Goal: Information Seeking & Learning: Learn about a topic

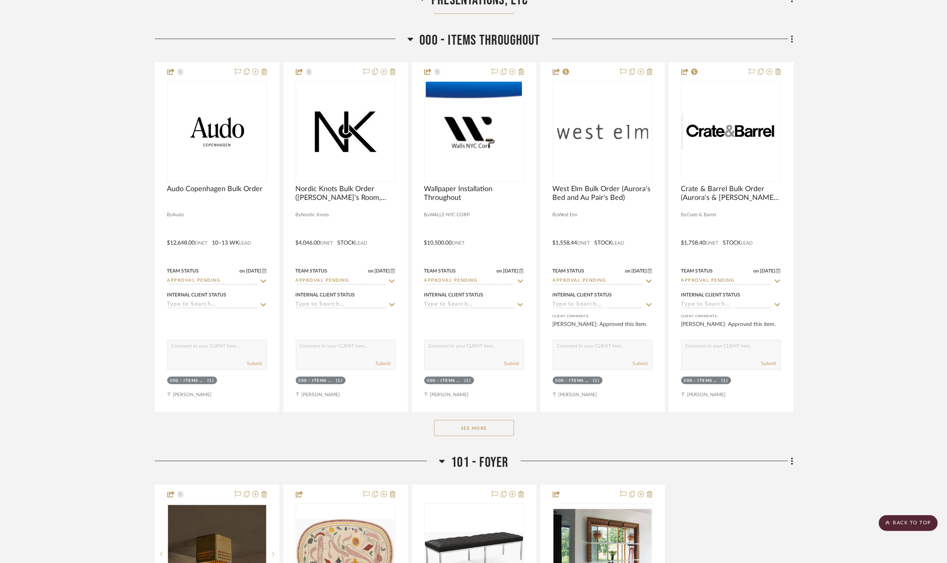
scroll to position [577, 0]
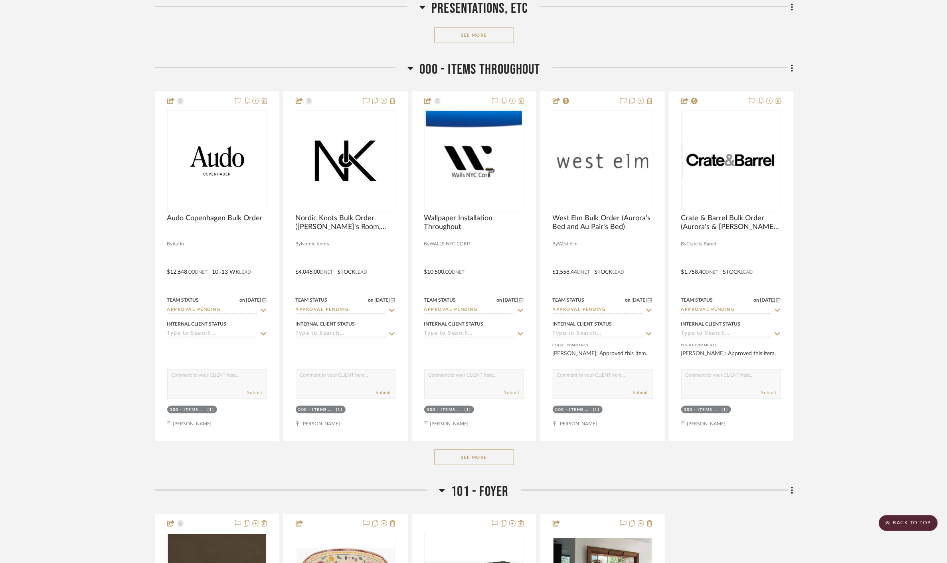
click at [512, 460] on button "See More" at bounding box center [474, 458] width 80 height 16
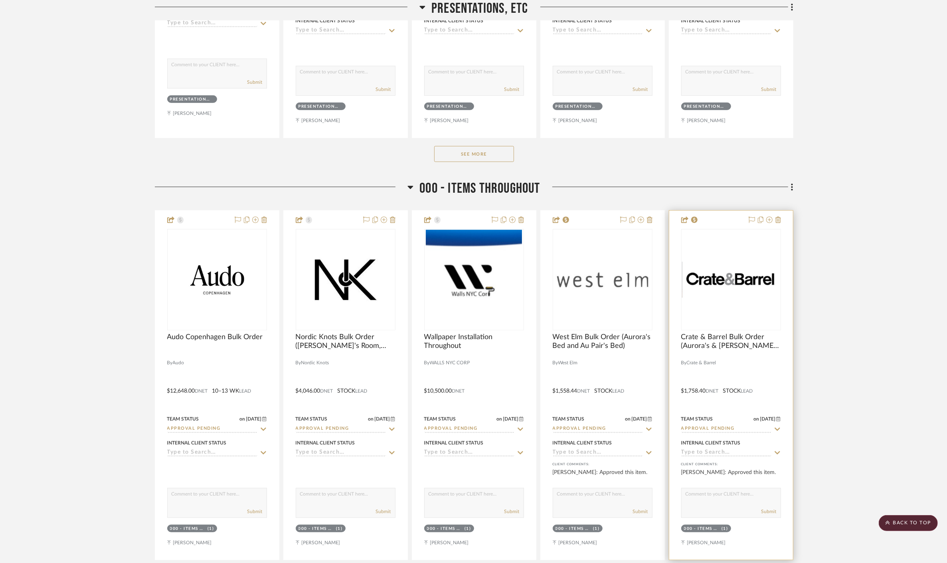
scroll to position [444, 0]
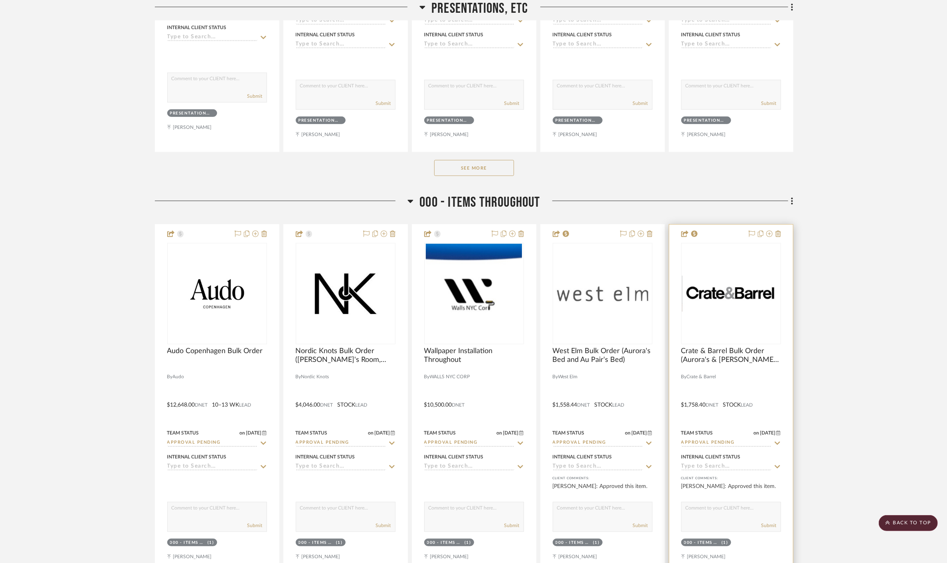
click at [755, 281] on img "0" at bounding box center [731, 294] width 98 height 36
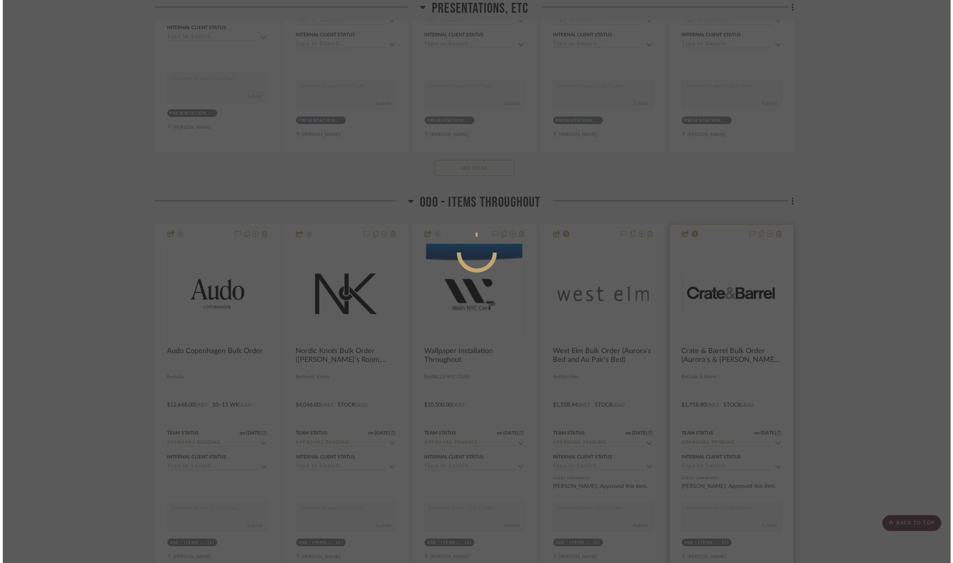
scroll to position [0, 0]
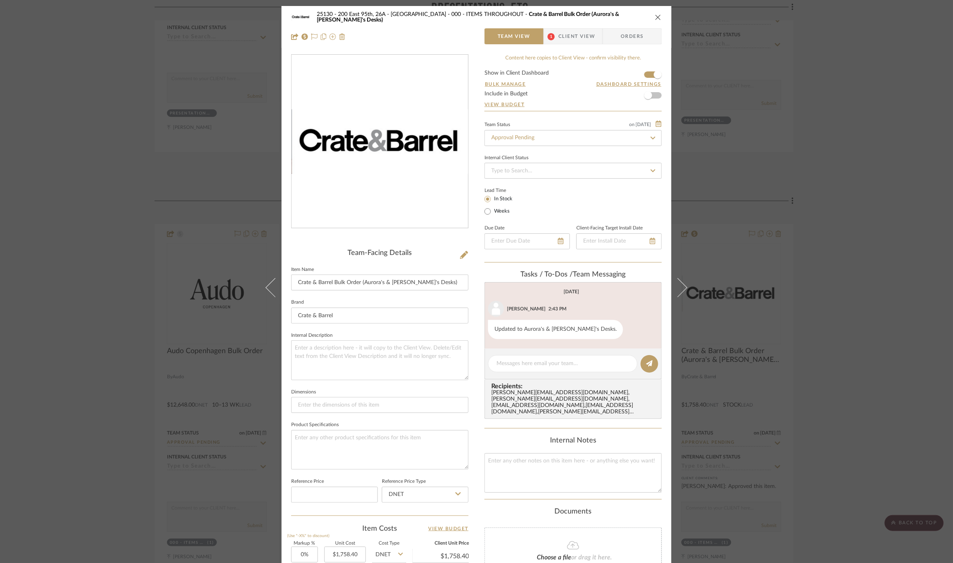
click at [585, 34] on span "Client View" at bounding box center [576, 36] width 37 height 16
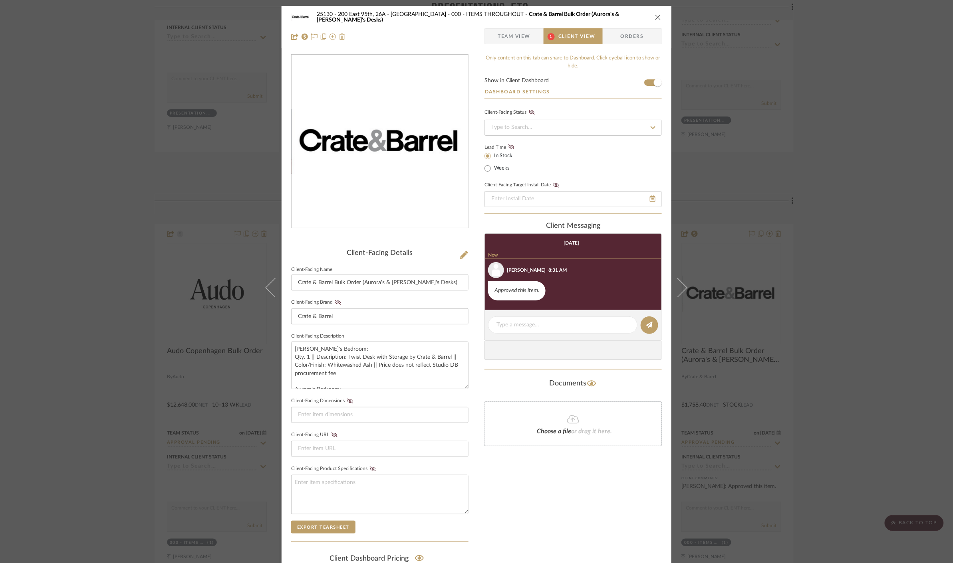
drag, startPoint x: 872, startPoint y: 295, endPoint x: 649, endPoint y: 314, distance: 224.4
click at [872, 295] on div "25130 - 200 East 95th, 26A - Kosheleva 000 - ITEMS THROUGHOUT Crate & Barrel Bu…" at bounding box center [476, 281] width 953 height 563
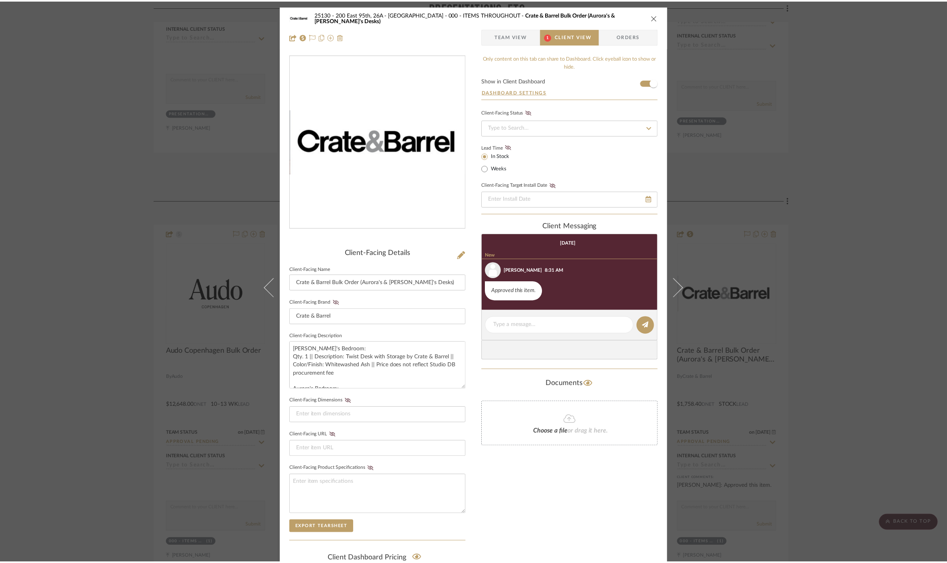
scroll to position [444, 0]
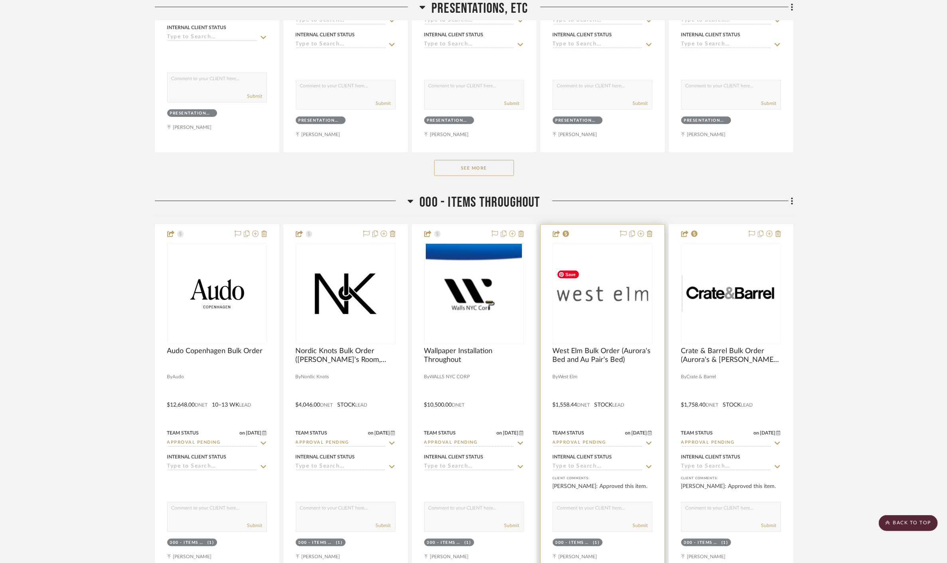
click at [597, 297] on img "0" at bounding box center [603, 293] width 98 height 55
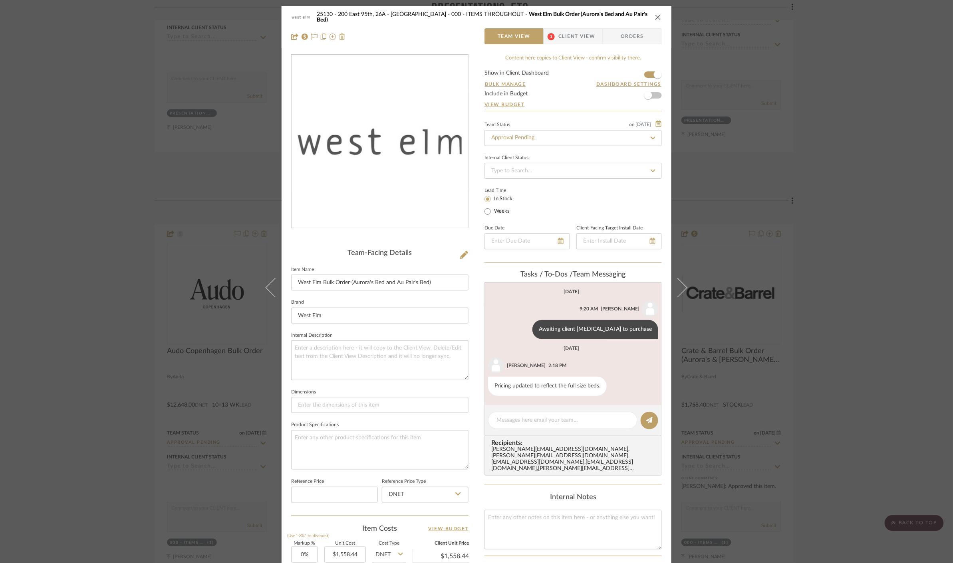
click at [585, 43] on span "Client View" at bounding box center [576, 36] width 37 height 16
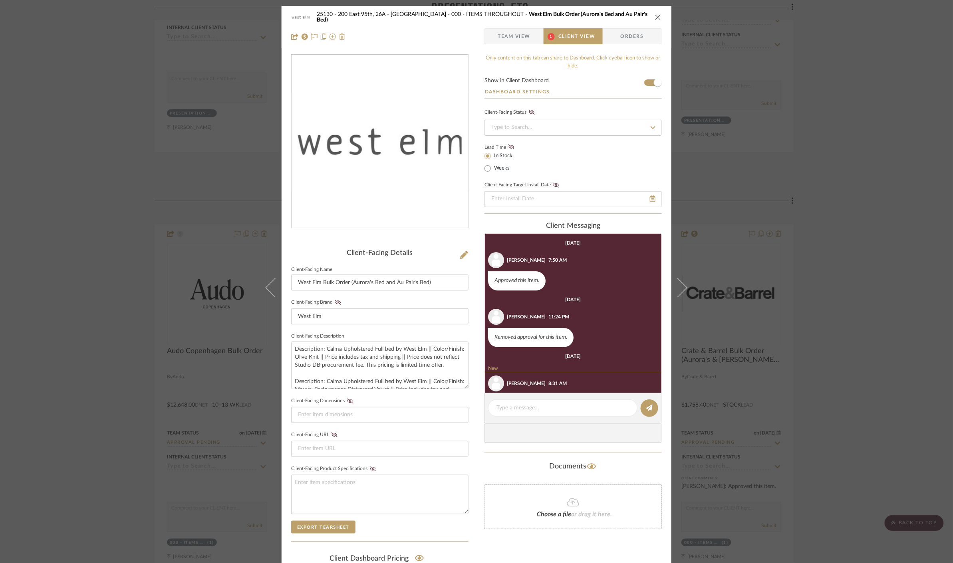
scroll to position [30, 0]
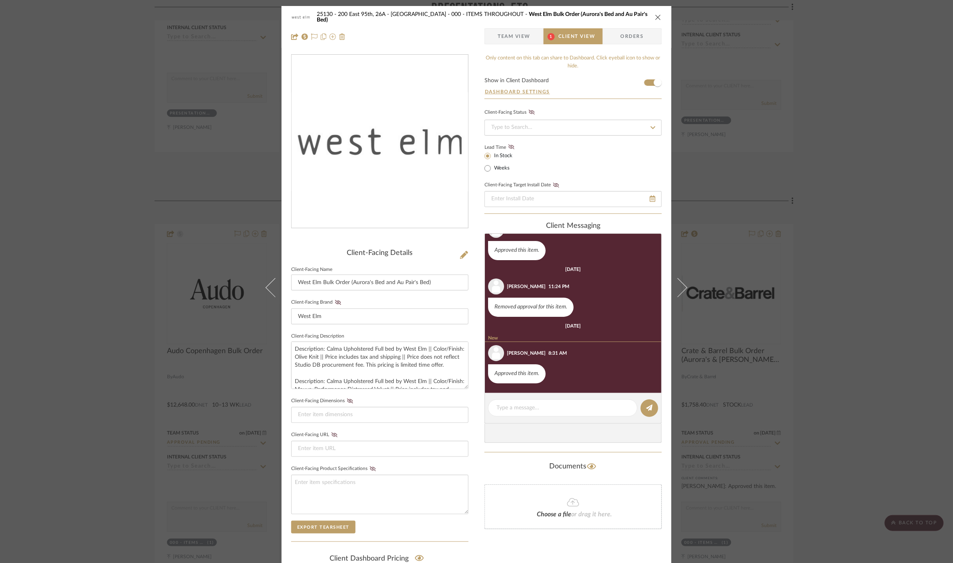
click at [839, 238] on div "25130 - 200 East 95th, 26A - Kosheleva 000 - ITEMS THROUGHOUT West Elm Bulk Ord…" at bounding box center [476, 281] width 953 height 563
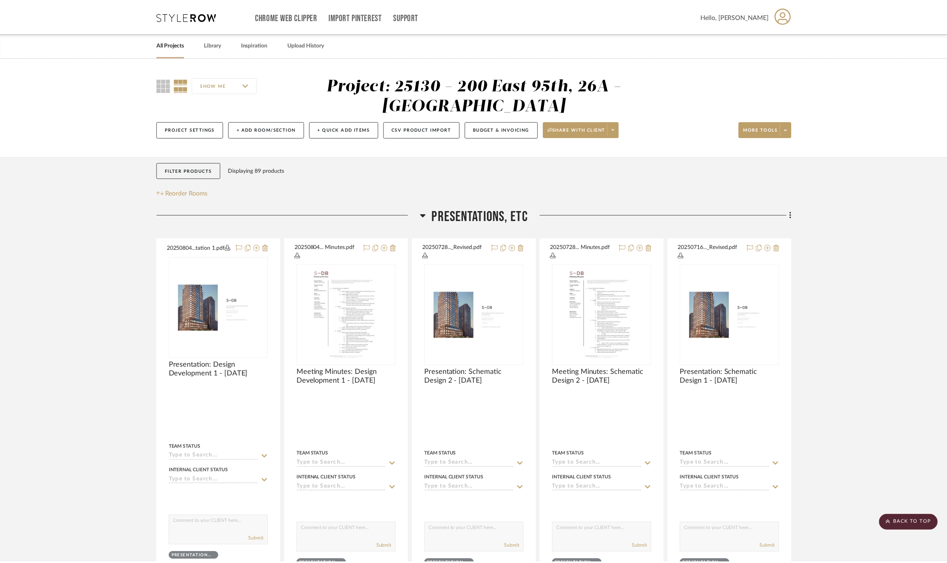
scroll to position [444, 0]
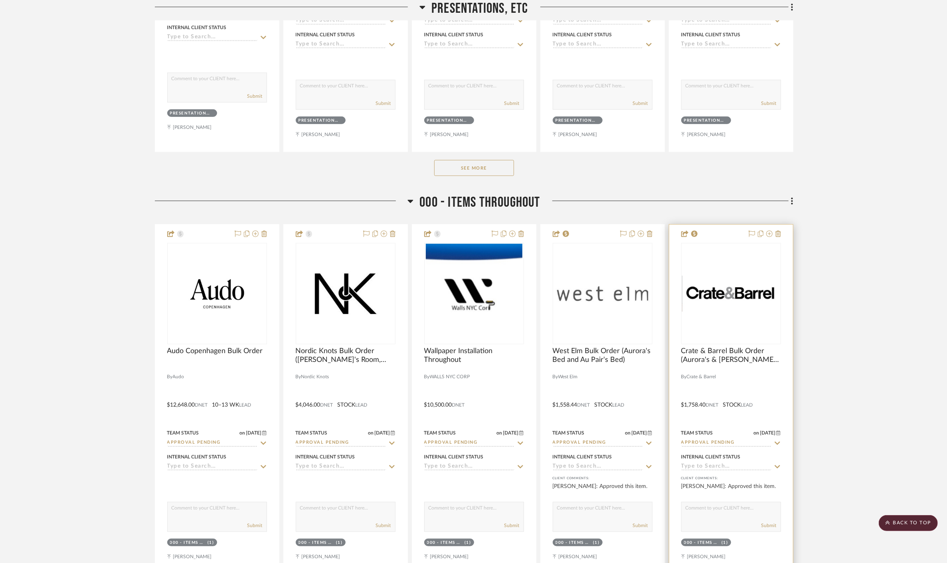
click at [704, 312] on img "0" at bounding box center [731, 294] width 98 height 36
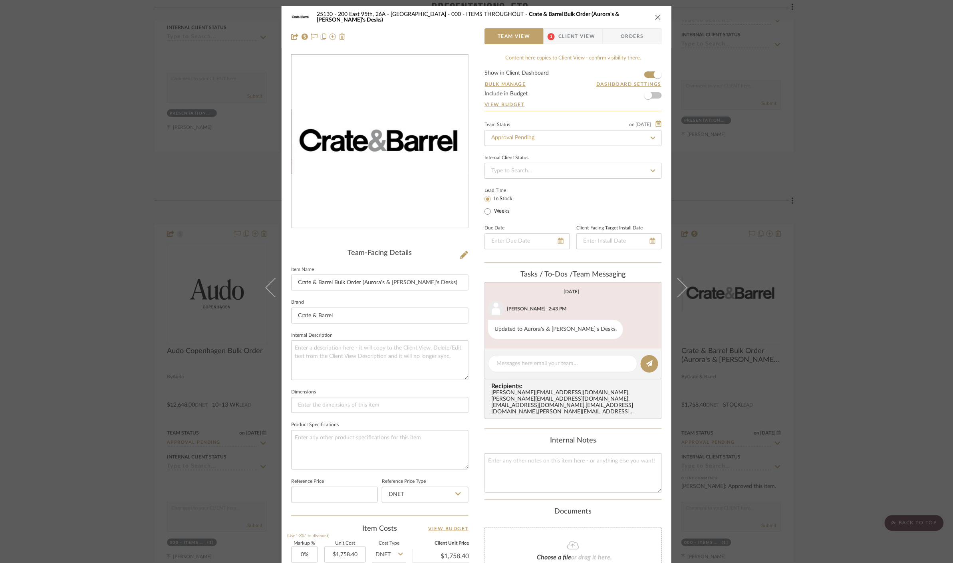
click at [575, 34] on span "Client View" at bounding box center [576, 36] width 37 height 16
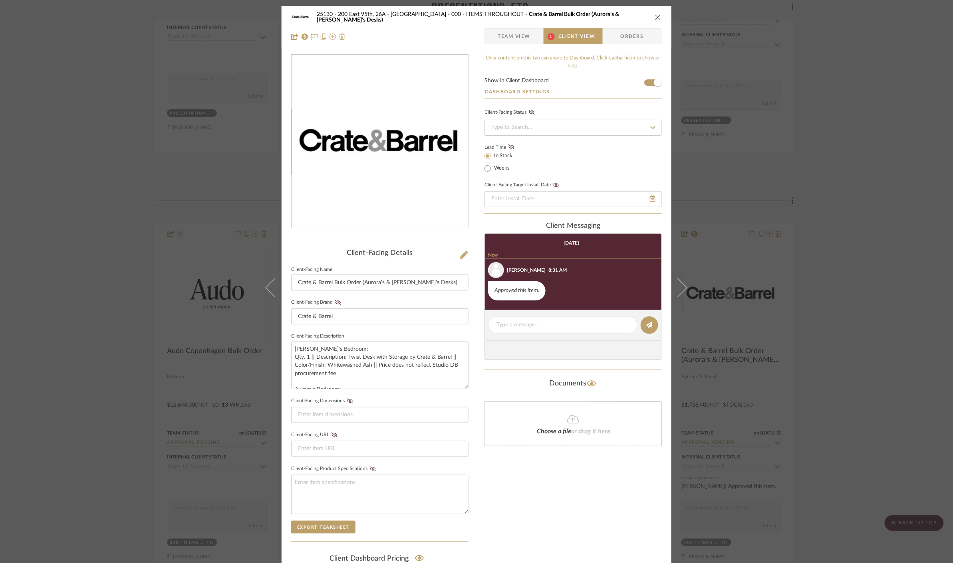
click at [512, 41] on span "Team View" at bounding box center [513, 36] width 33 height 16
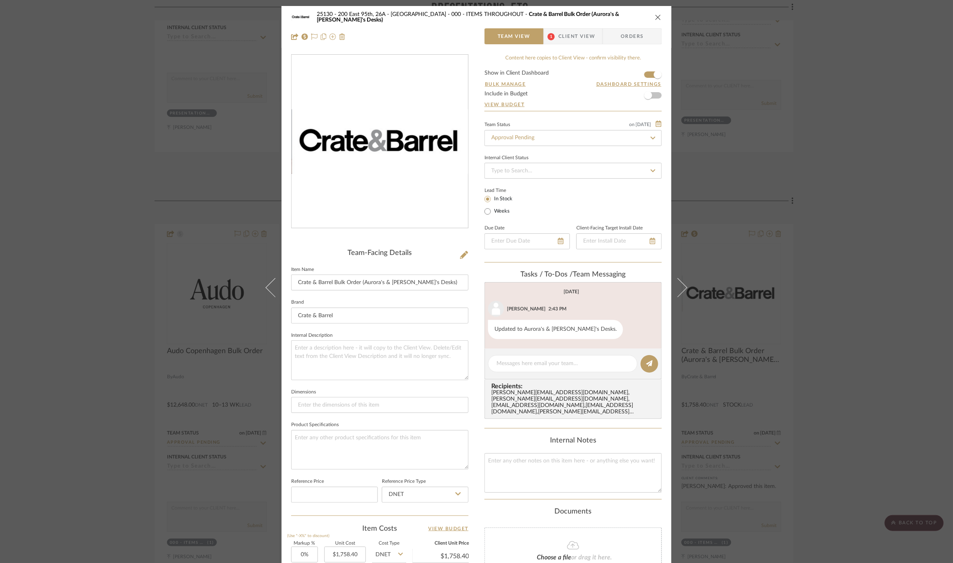
click at [583, 33] on span "Client View" at bounding box center [576, 36] width 37 height 16
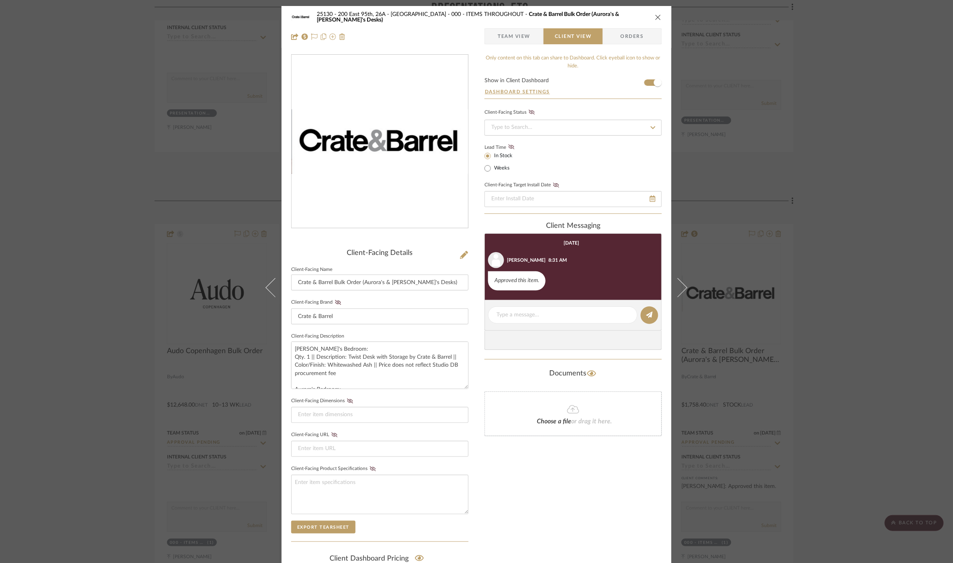
click at [519, 35] on span "Team View" at bounding box center [513, 36] width 33 height 16
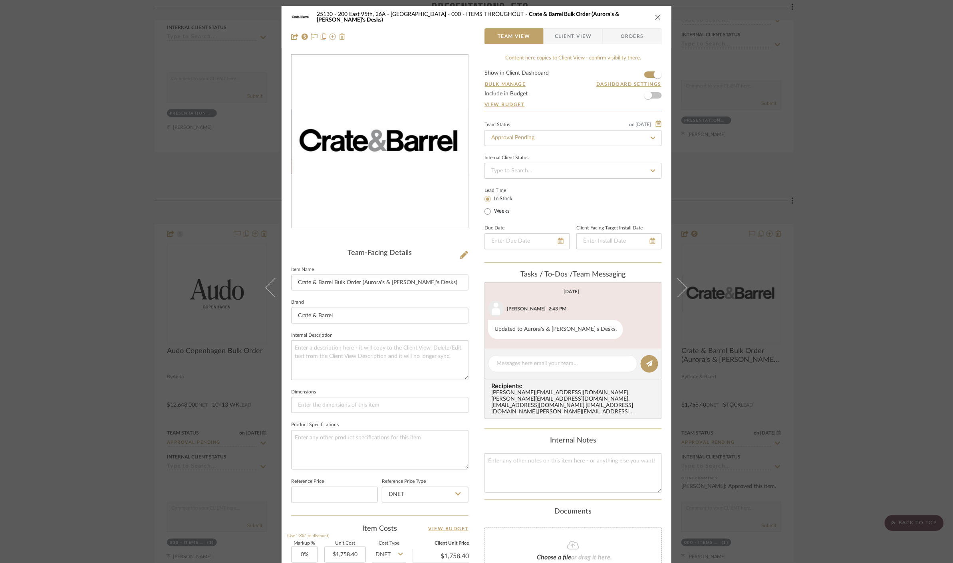
click at [853, 309] on div "25130 - 200 East 95th, 26A - Kosheleva 000 - ITEMS THROUGHOUT Crate & Barrel Bu…" at bounding box center [476, 281] width 953 height 563
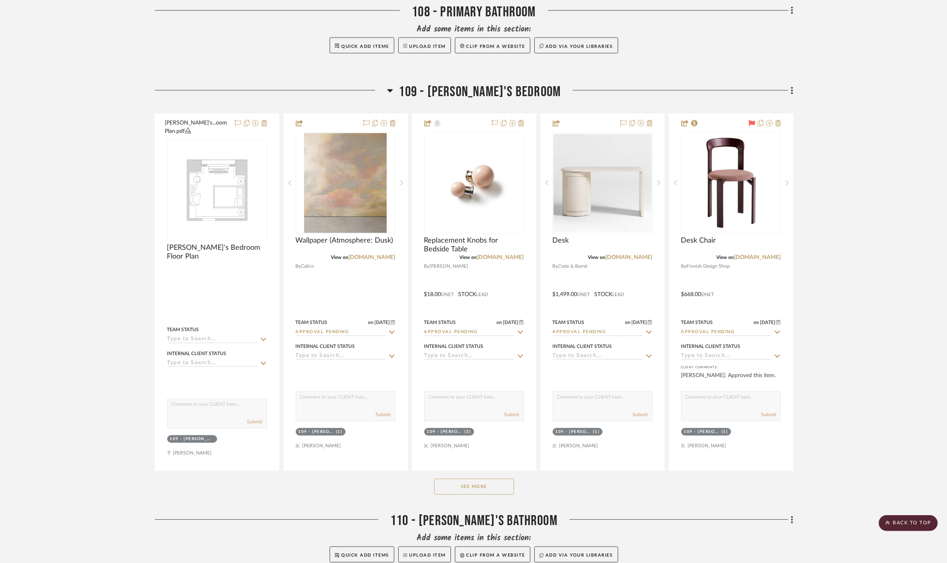
scroll to position [4037, 0]
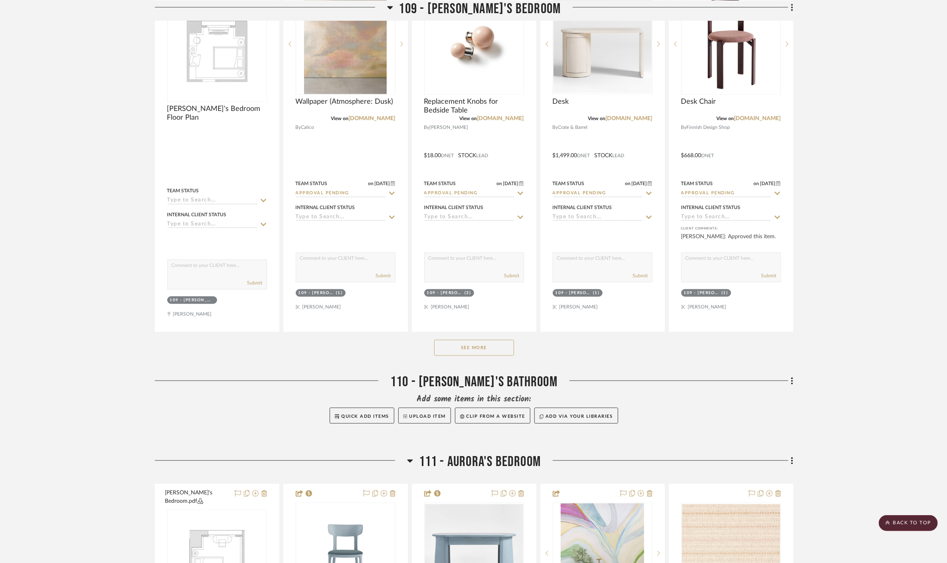
click at [488, 343] on button "See More" at bounding box center [474, 348] width 80 height 16
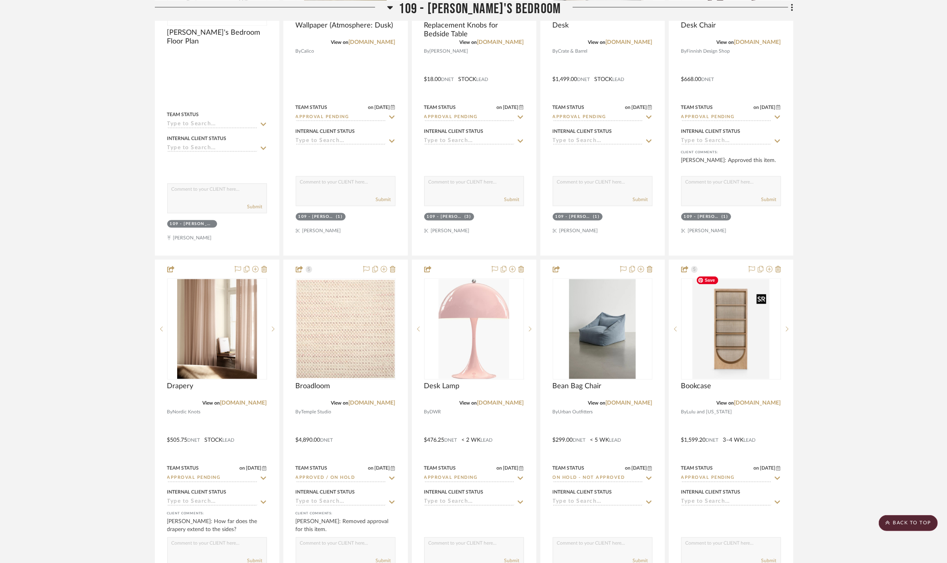
scroll to position [4126, 0]
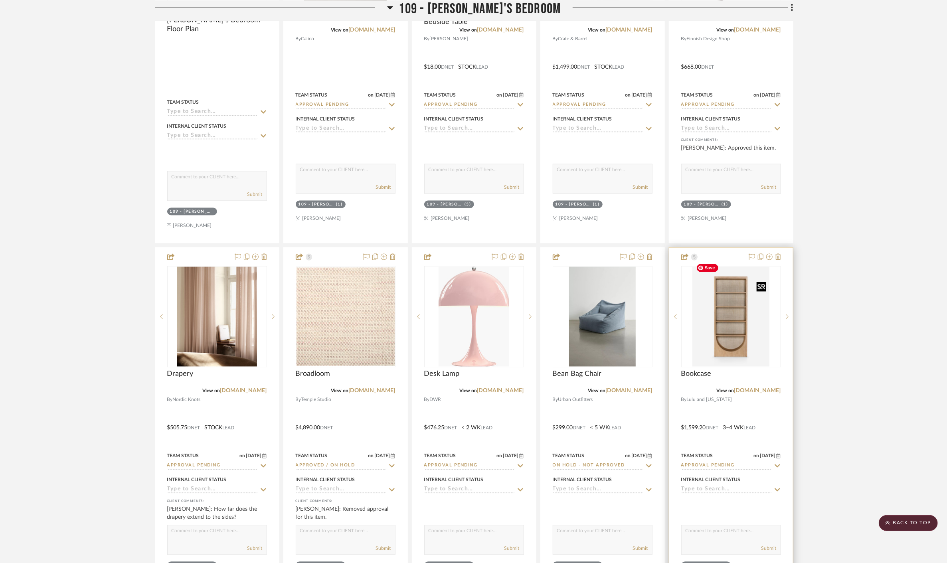
click at [744, 343] on img "0" at bounding box center [731, 317] width 77 height 100
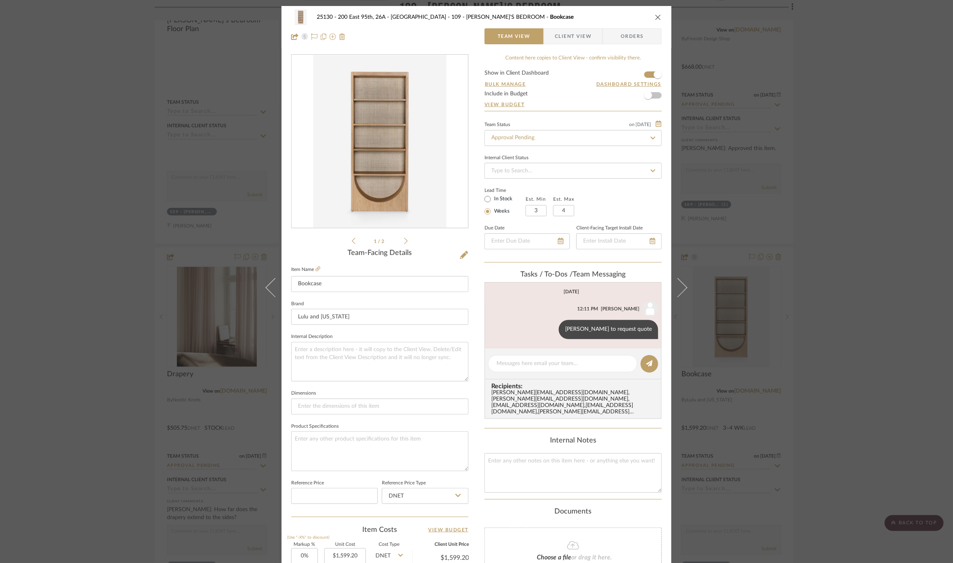
click at [560, 35] on span "Client View" at bounding box center [573, 36] width 37 height 16
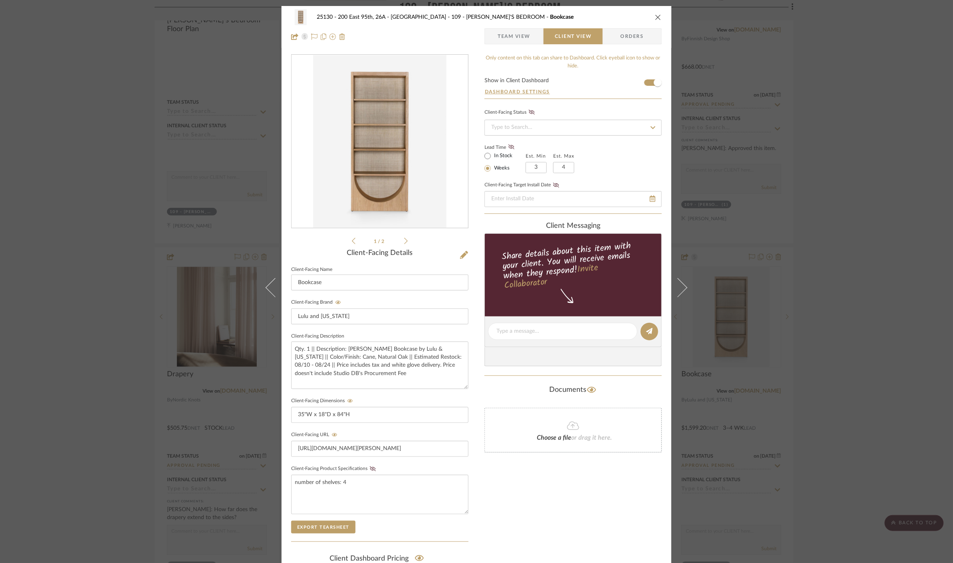
click at [868, 337] on div "25130 - 200 East 95th, 26A - Kosheleva 109 - ASTRID'S BEDROOM Bookcase Team Vie…" at bounding box center [476, 281] width 953 height 563
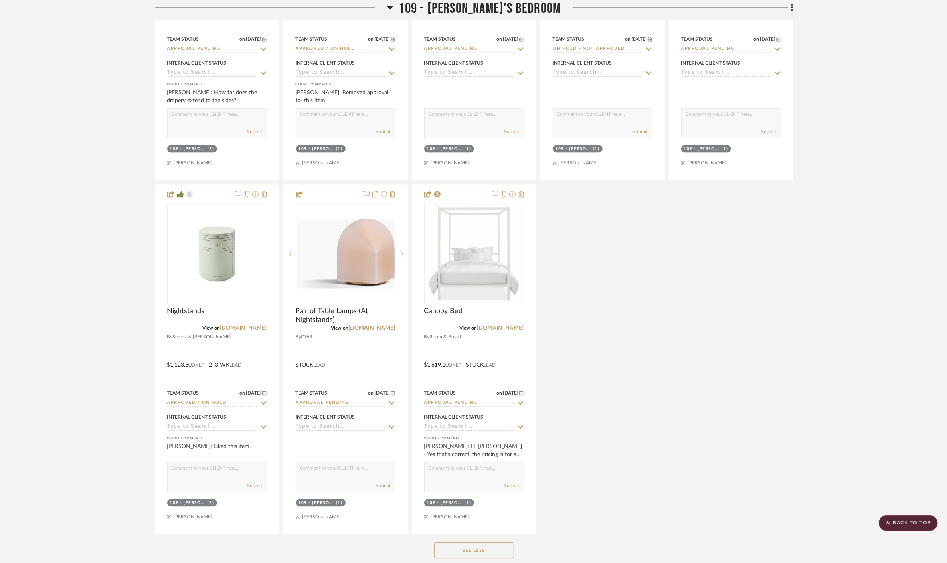
scroll to position [4569, 0]
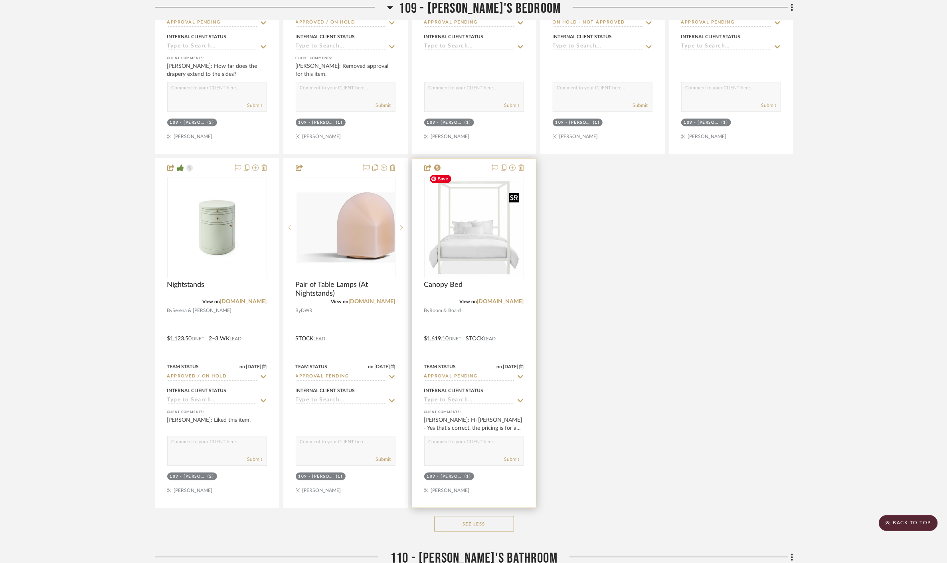
click at [494, 248] on div at bounding box center [474, 227] width 100 height 101
click at [472, 241] on img "0" at bounding box center [474, 228] width 96 height 100
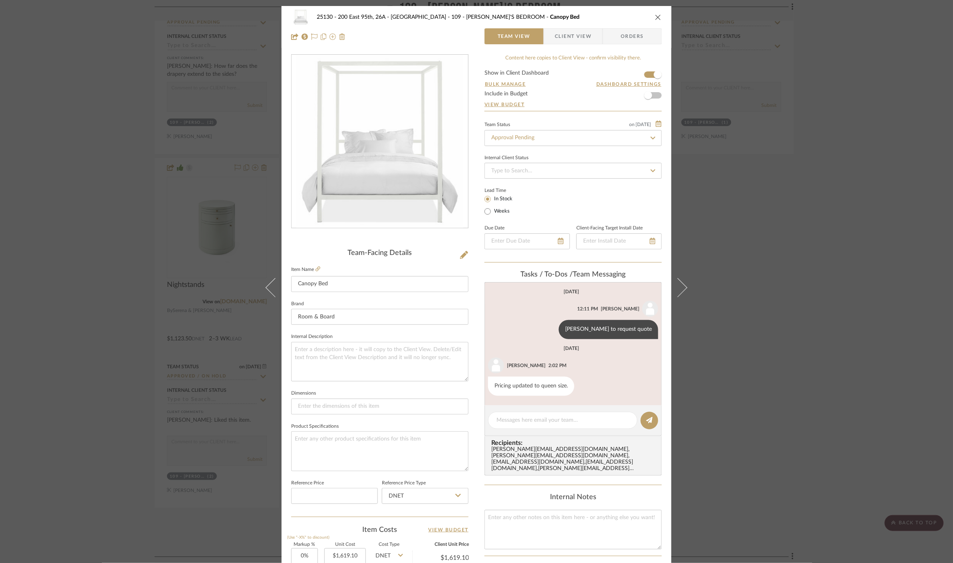
click at [562, 34] on span "Client View" at bounding box center [573, 36] width 37 height 16
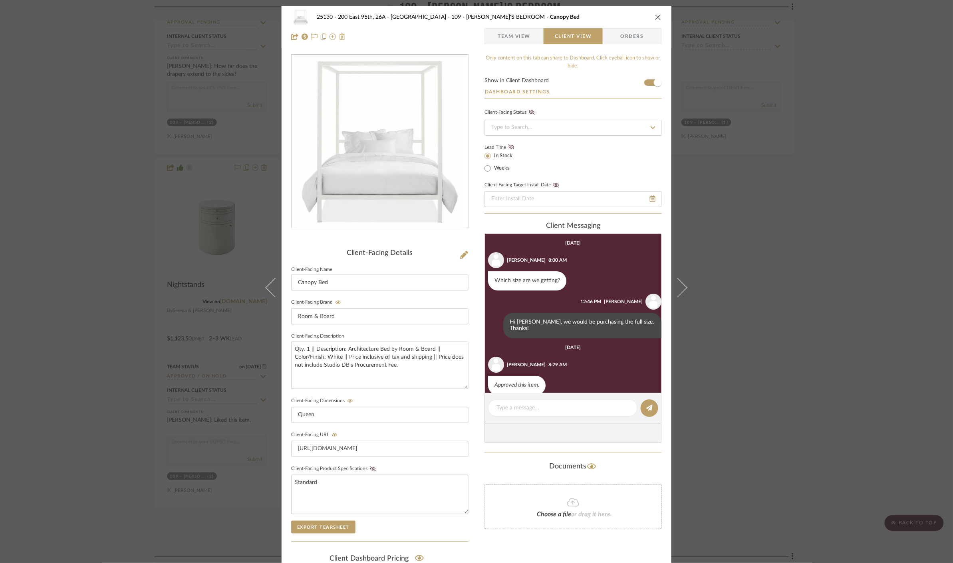
scroll to position [94, 0]
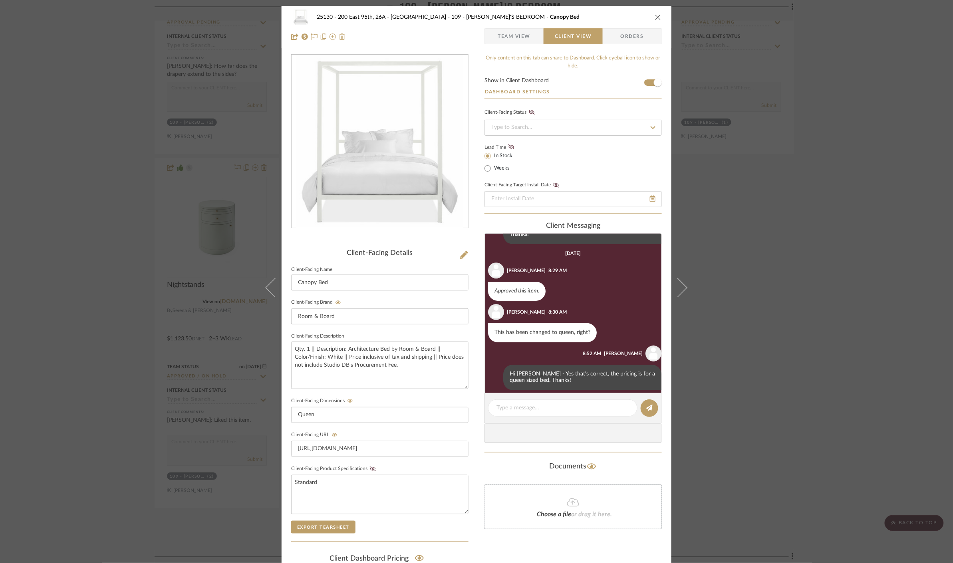
click at [846, 285] on div "25130 - 200 East 95th, 26A - Kosheleva 109 - ASTRID'S BEDROOM Canopy Bed Team V…" at bounding box center [476, 281] width 953 height 563
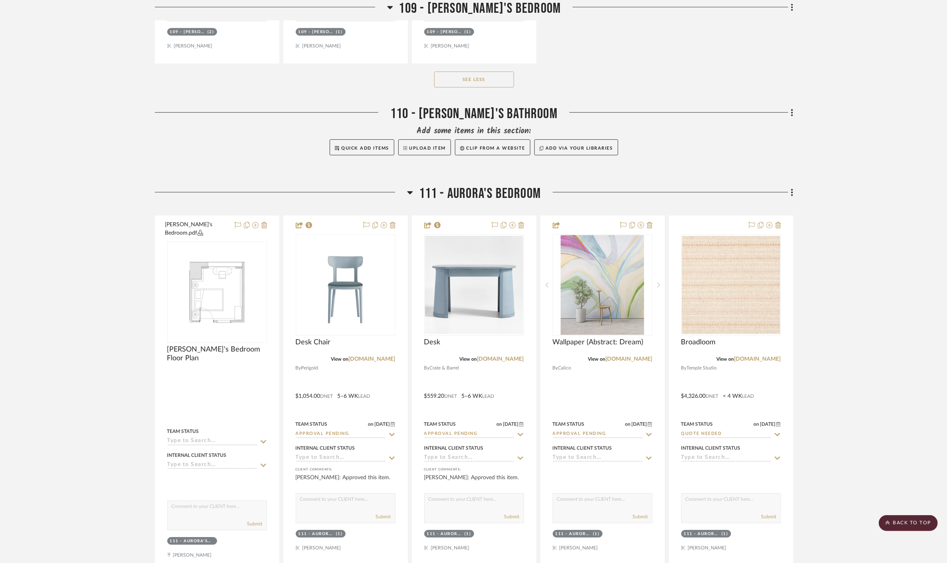
scroll to position [5146, 0]
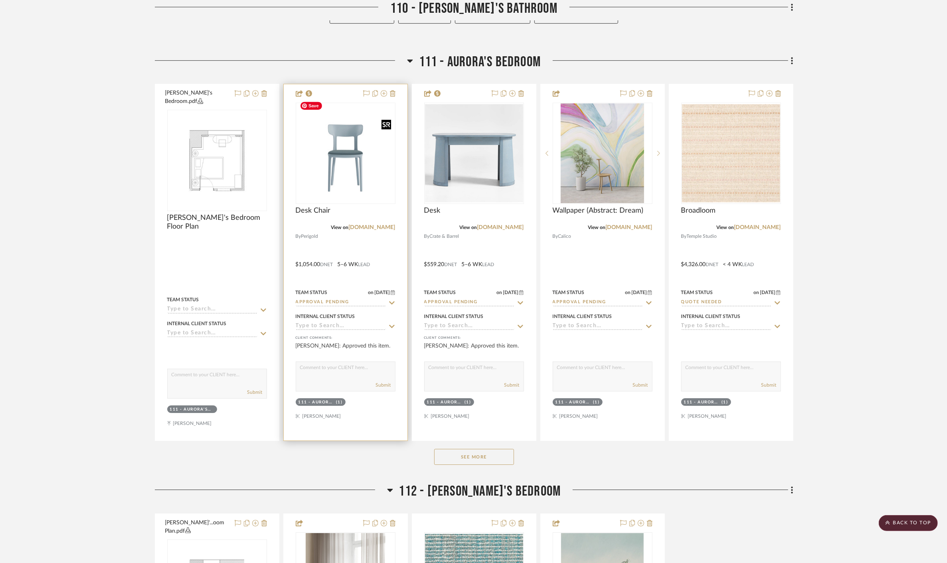
click at [0, 0] on img at bounding box center [0, 0] width 0 height 0
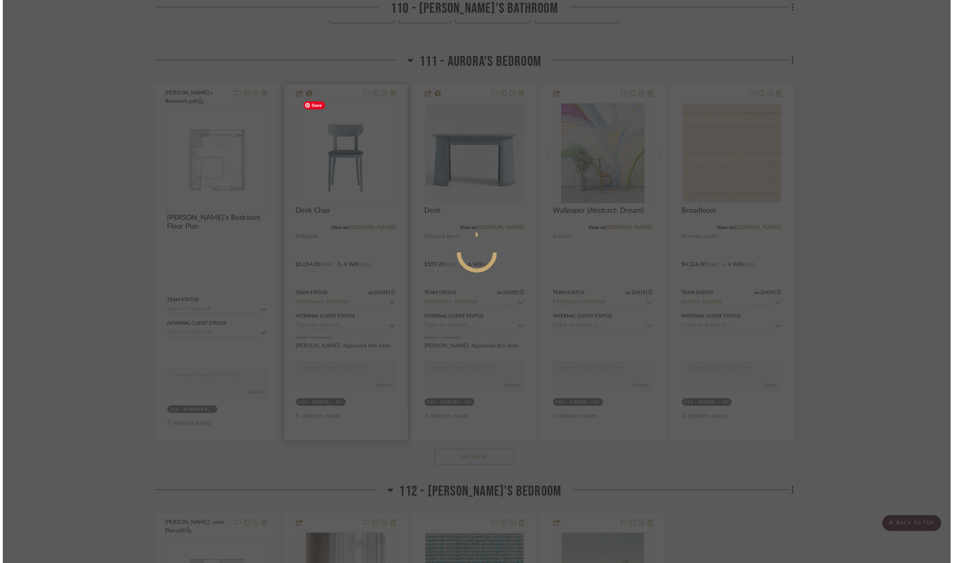
scroll to position [0, 0]
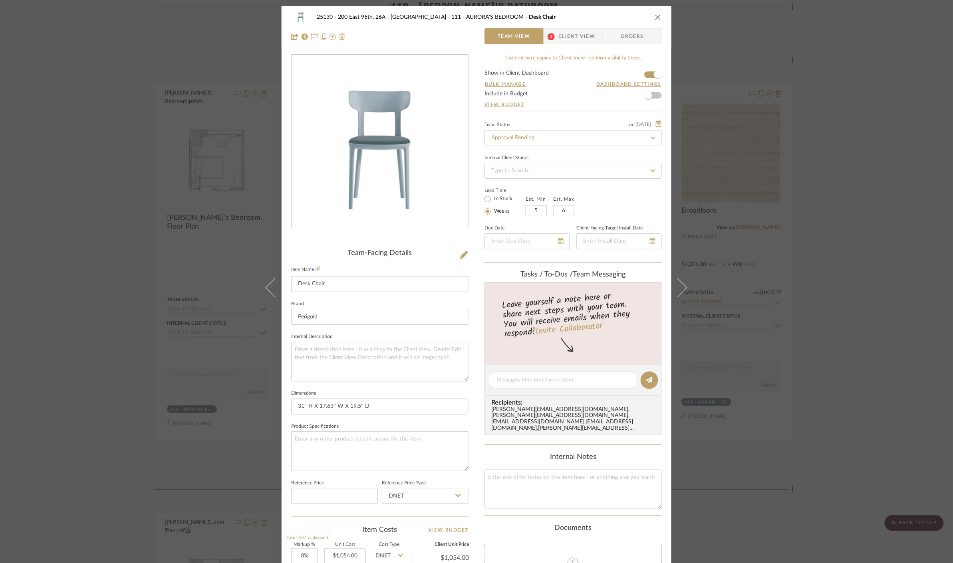
click at [561, 40] on span "Client View" at bounding box center [576, 36] width 37 height 16
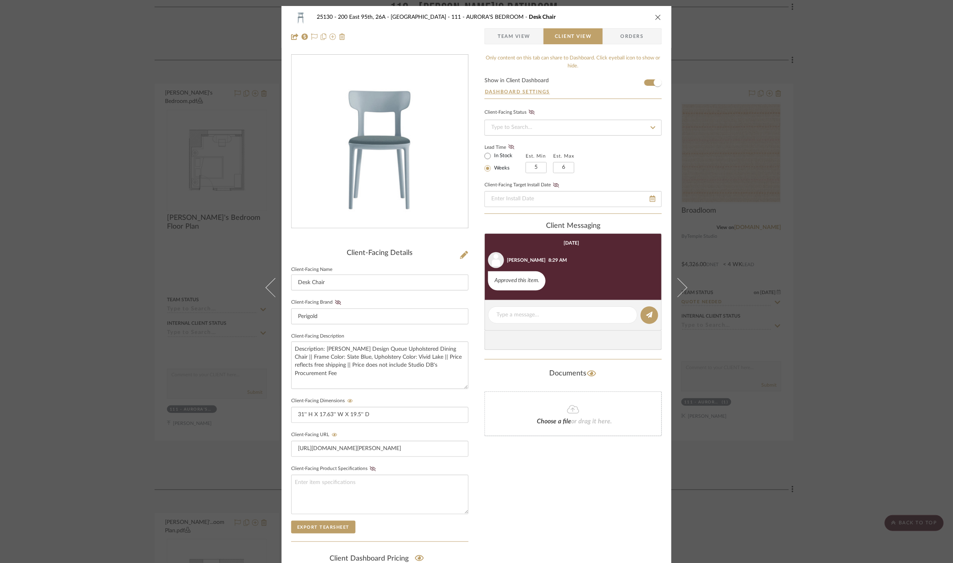
click at [856, 379] on div "25130 - 200 East 95th, 26A - Kosheleva 111 - AURORA'S BEDROOM Desk Chair Team V…" at bounding box center [476, 281] width 953 height 563
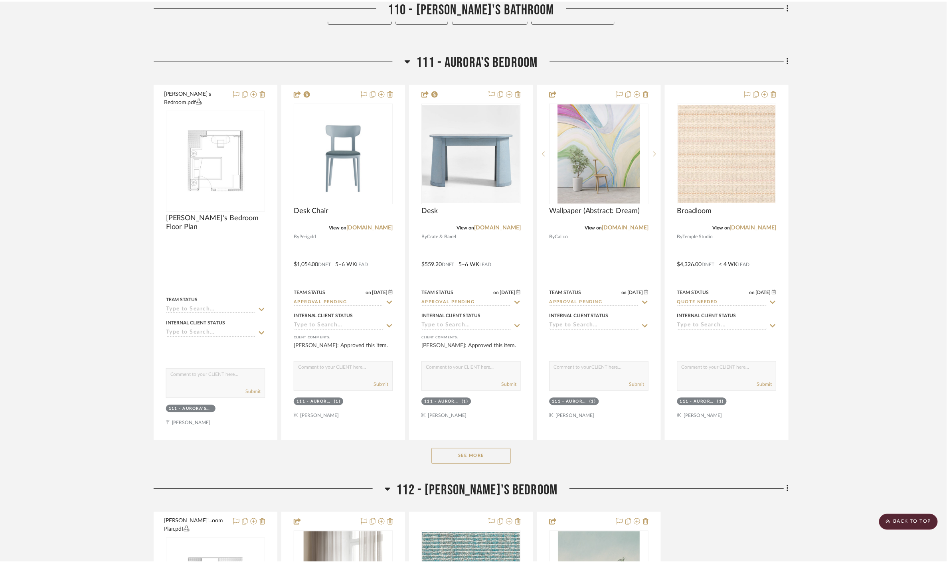
scroll to position [5146, 0]
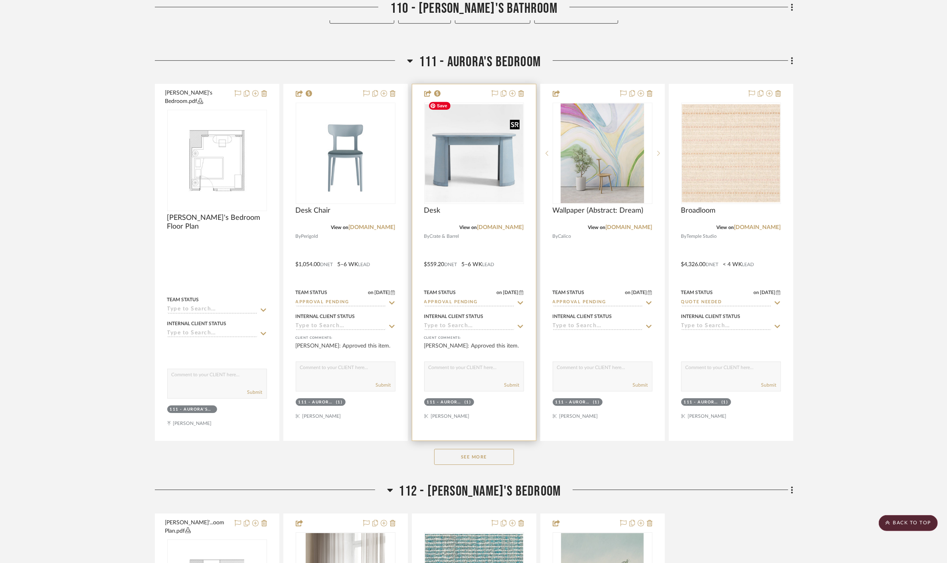
click at [0, 0] on img at bounding box center [0, 0] width 0 height 0
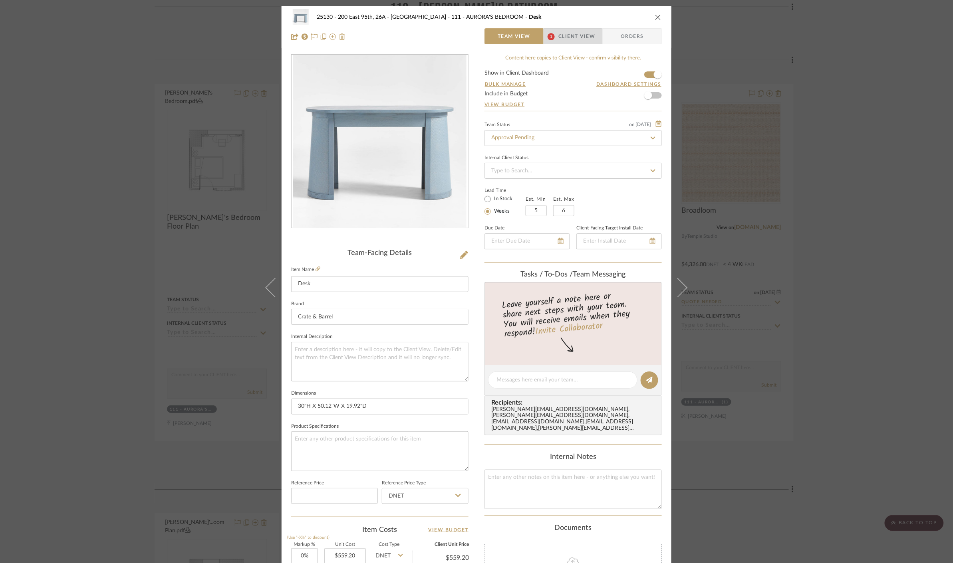
click at [564, 41] on span "Client View" at bounding box center [576, 36] width 37 height 16
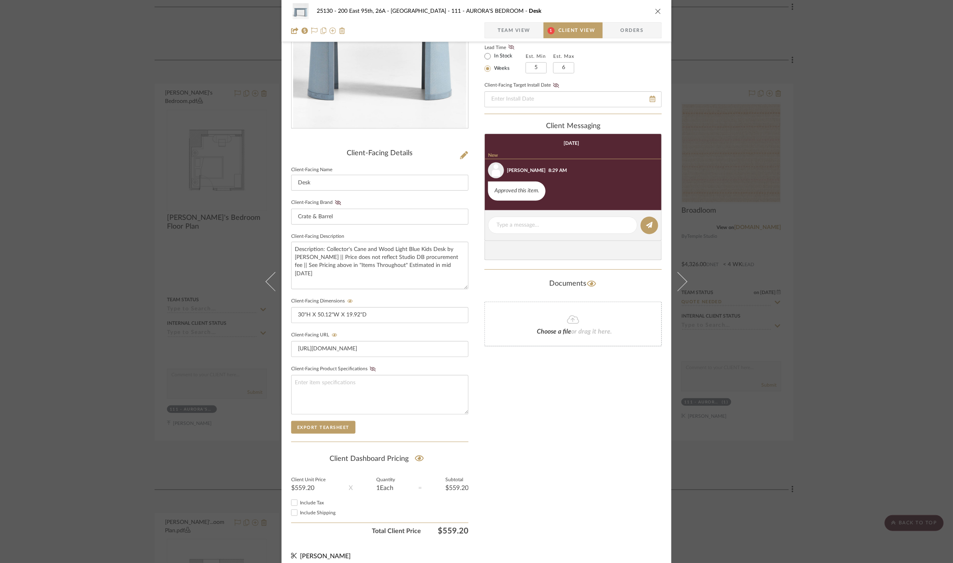
scroll to position [108, 0]
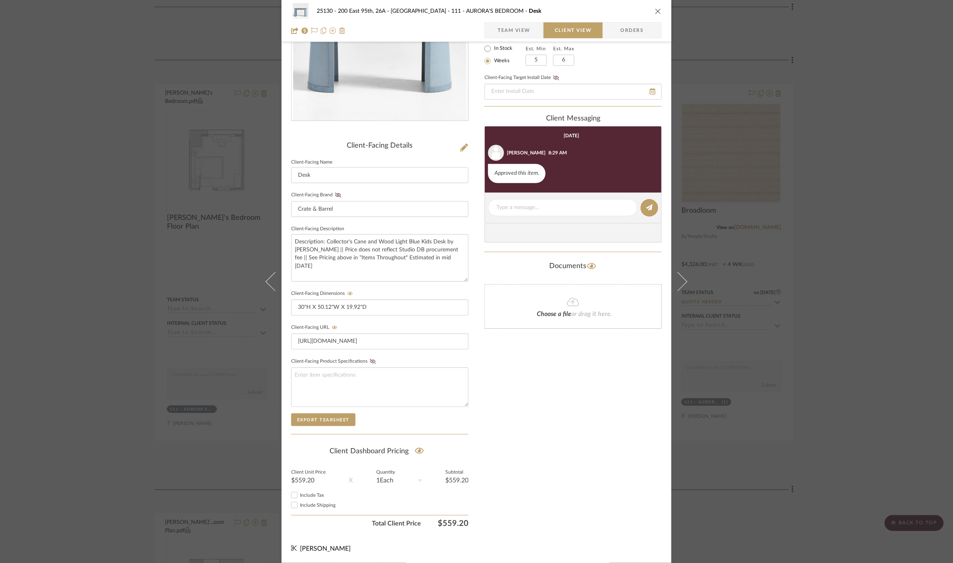
click at [869, 347] on div "25130 - 200 East 95th, 26A - Kosheleva 111 - AURORA'S BEDROOM Desk Team View Cl…" at bounding box center [476, 281] width 953 height 563
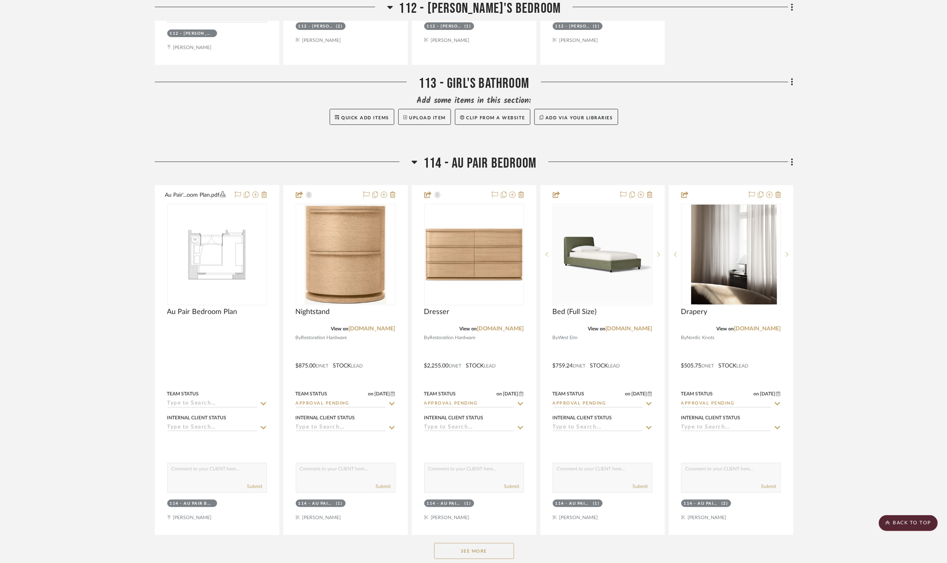
scroll to position [6078, 0]
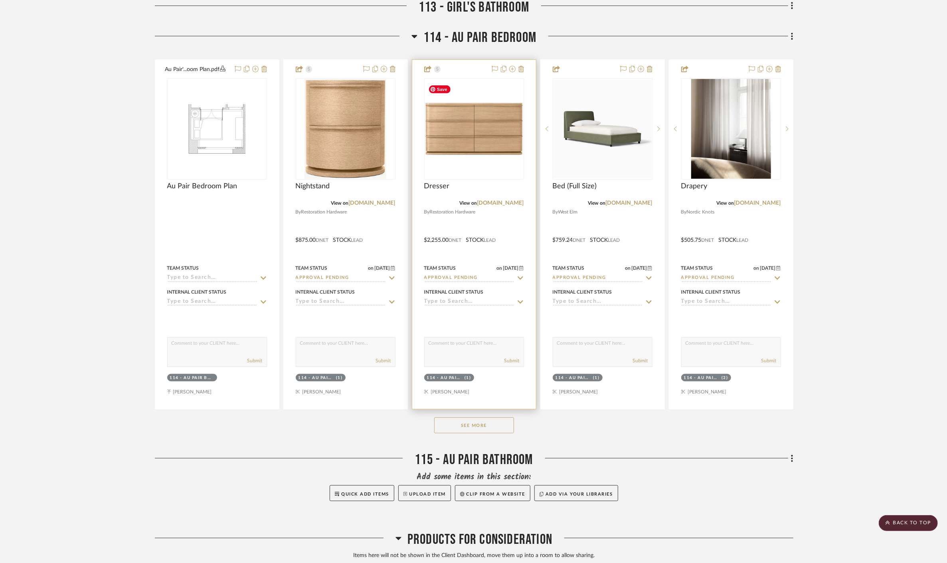
click at [0, 0] on img at bounding box center [0, 0] width 0 height 0
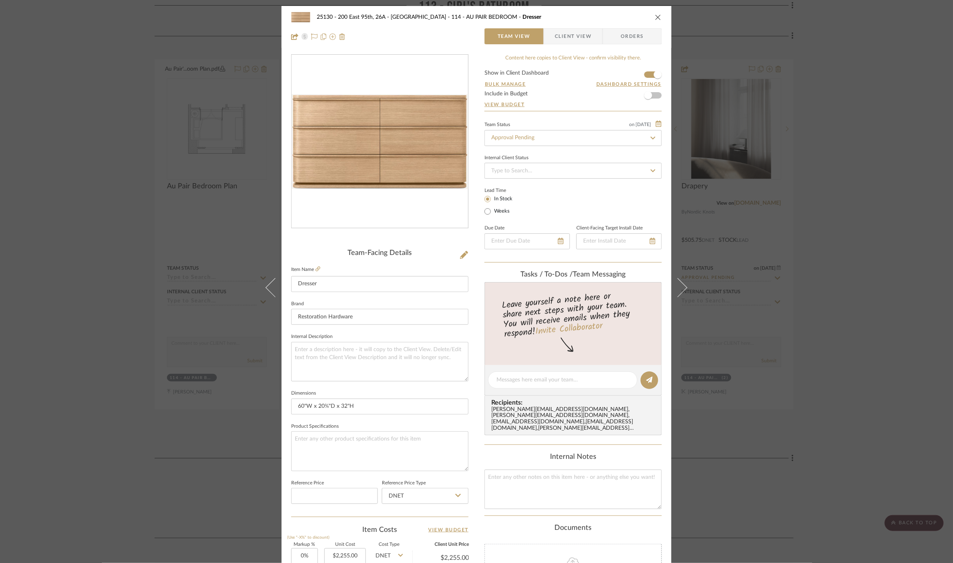
click at [874, 232] on div "25130 - 200 East 95th, 26A - Kosheleva 114 - AU PAIR BEDROOM Dresser Team View …" at bounding box center [476, 281] width 953 height 563
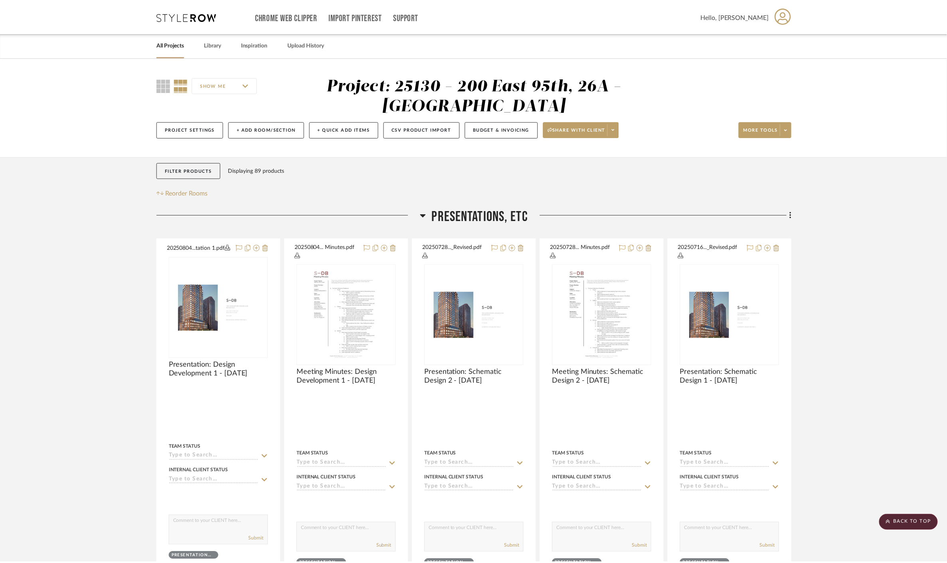
scroll to position [6078, 0]
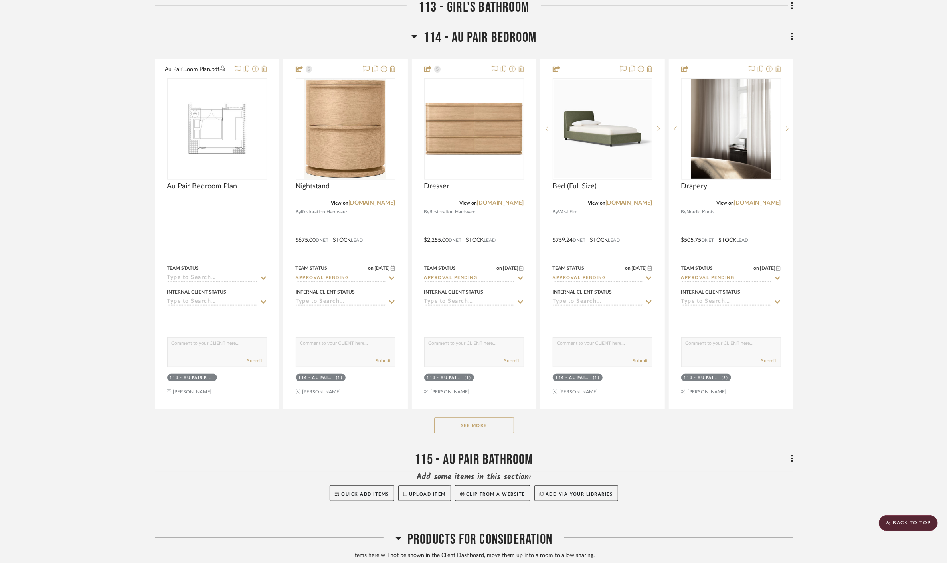
click at [505, 418] on button "See More" at bounding box center [474, 426] width 80 height 16
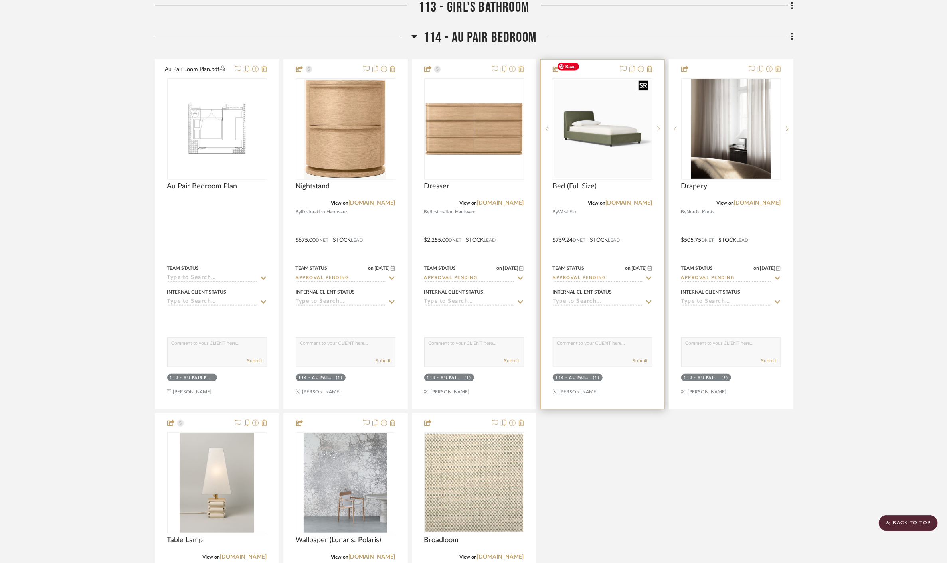
click at [0, 0] on img at bounding box center [0, 0] width 0 height 0
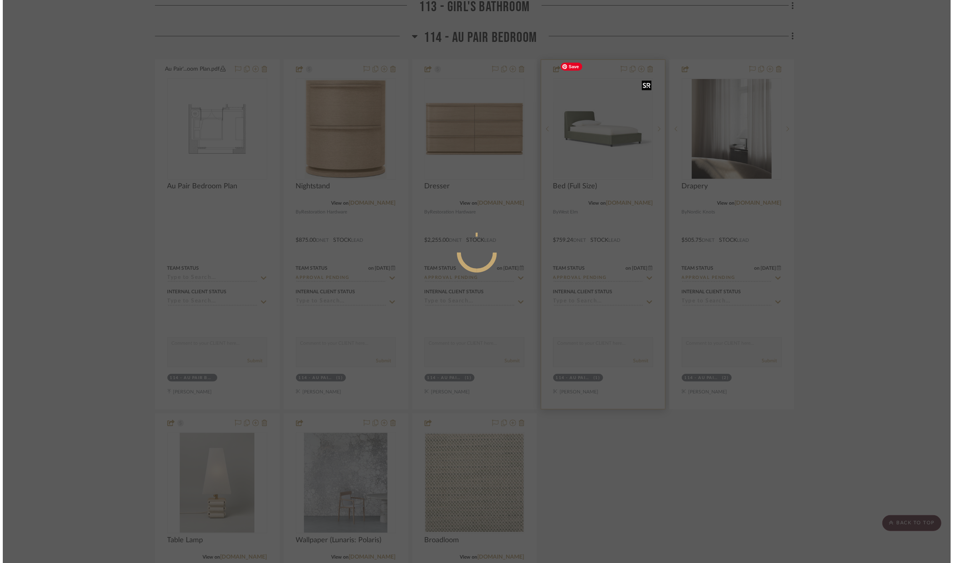
scroll to position [0, 0]
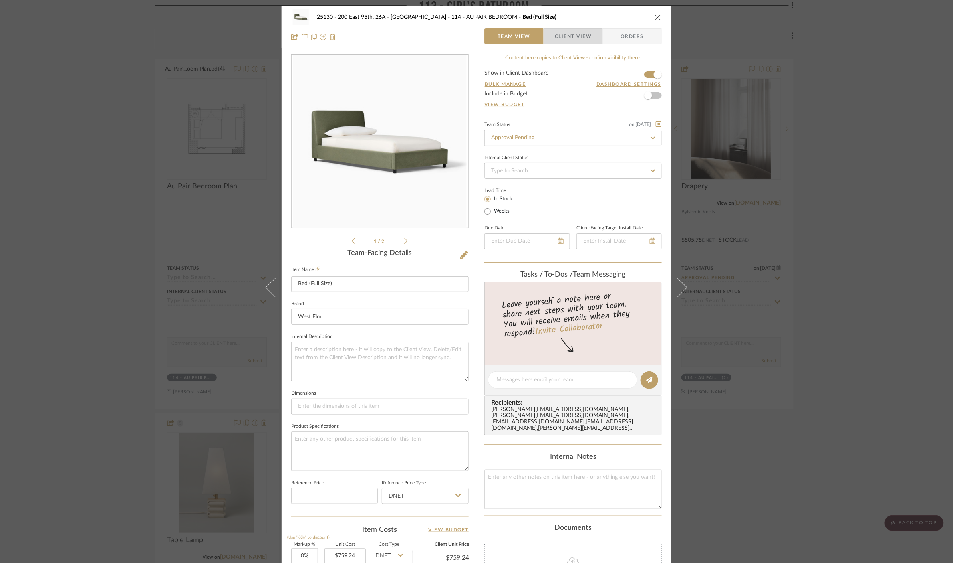
click at [548, 35] on span "button" at bounding box center [549, 36] width 11 height 16
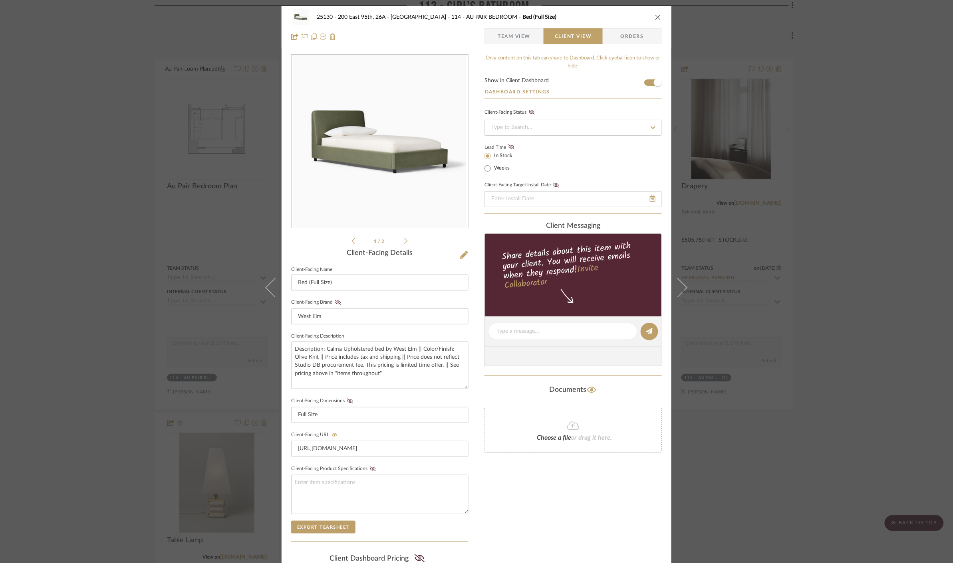
click at [800, 252] on div "25130 - 200 East 95th, 26A - Kosheleva 114 - AU PAIR BEDROOM Bed (Full Size) Te…" at bounding box center [476, 281] width 953 height 563
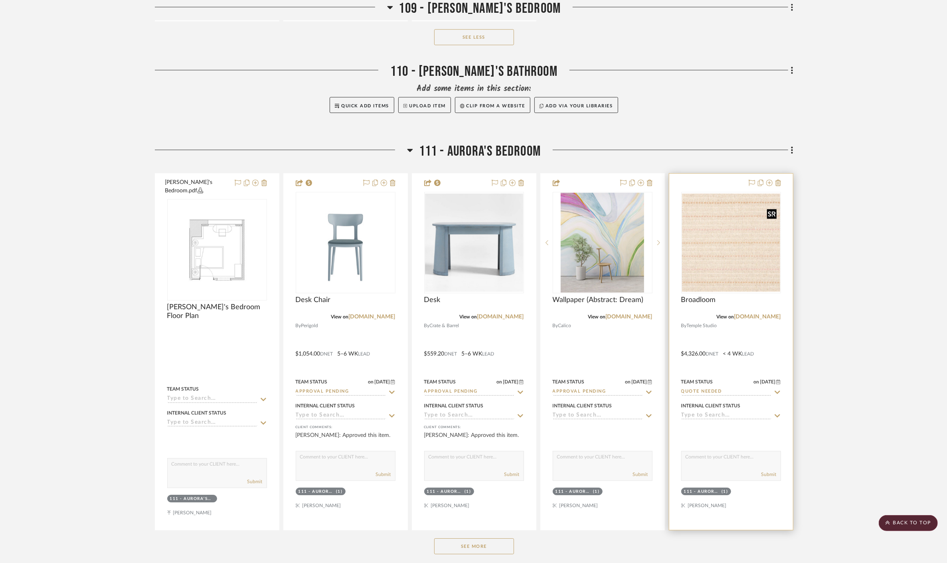
scroll to position [5068, 0]
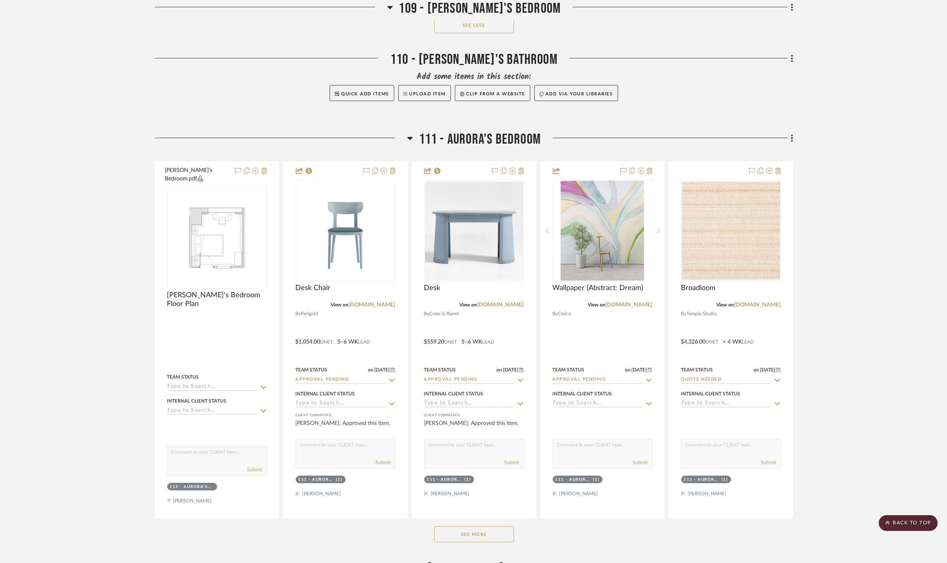
click at [481, 527] on button "See More" at bounding box center [474, 535] width 80 height 16
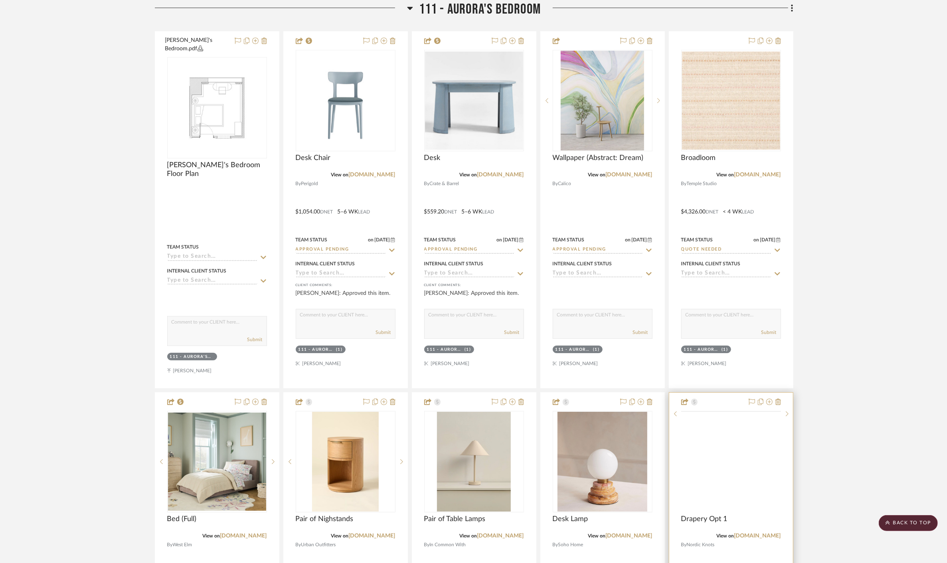
scroll to position [5335, 0]
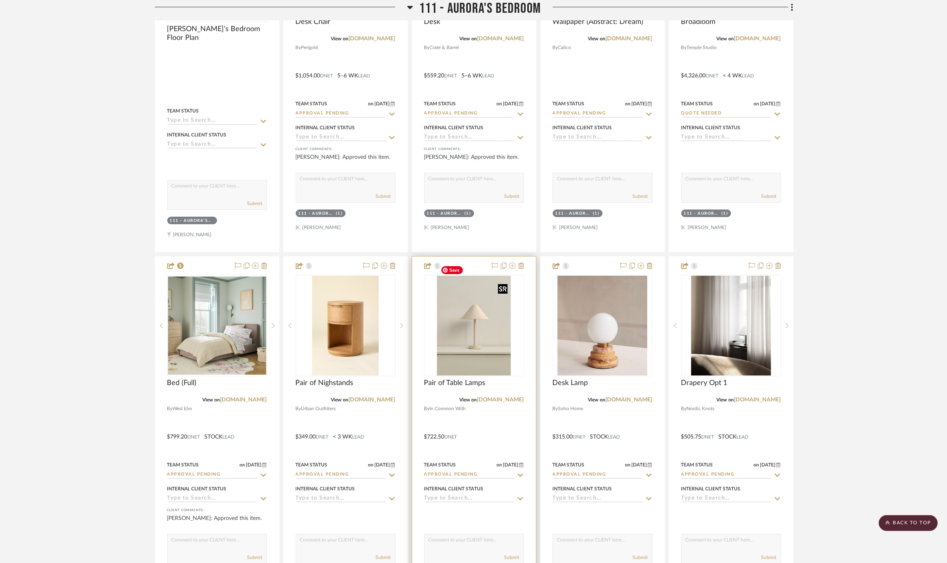
click at [0, 0] on img at bounding box center [0, 0] width 0 height 0
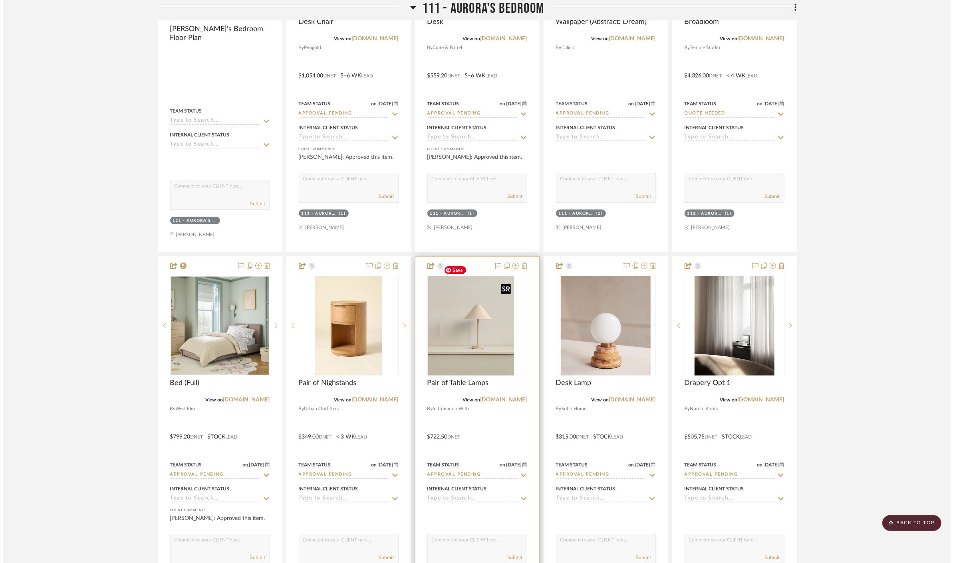
scroll to position [0, 0]
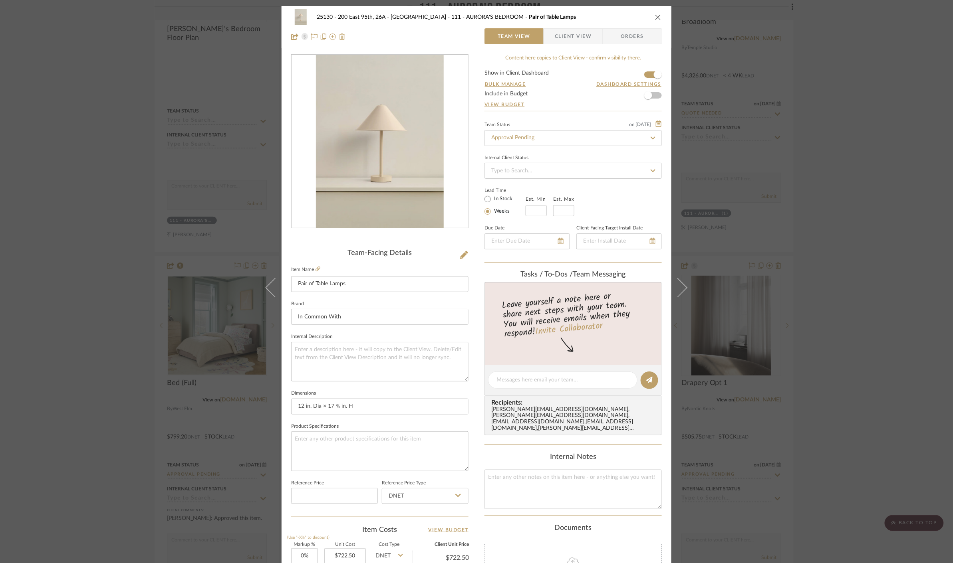
click at [844, 162] on div "25130 - 200 East 95th, 26A - Kosheleva 111 - AURORA'S BEDROOM Pair of Table Lam…" at bounding box center [476, 281] width 953 height 563
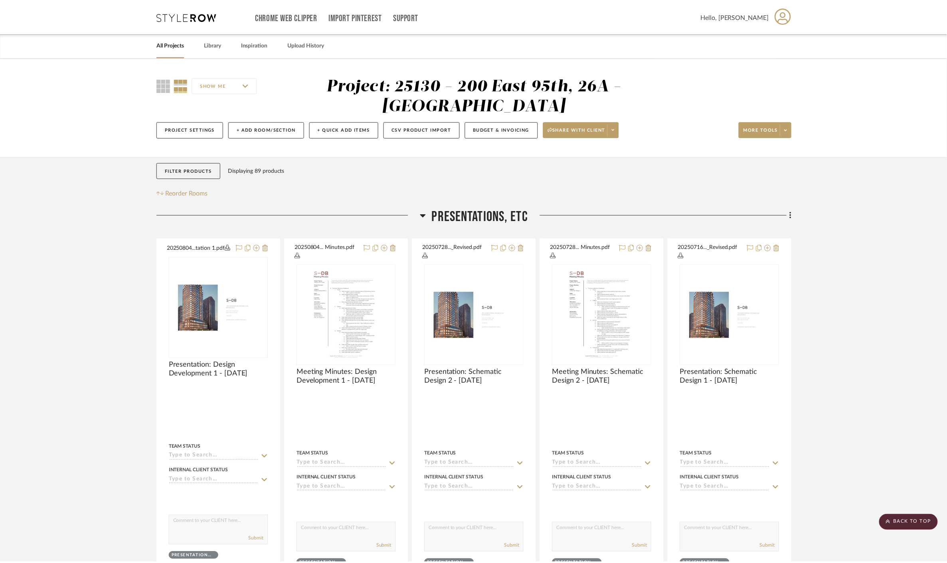
scroll to position [5335, 0]
